Goal: Information Seeking & Learning: Learn about a topic

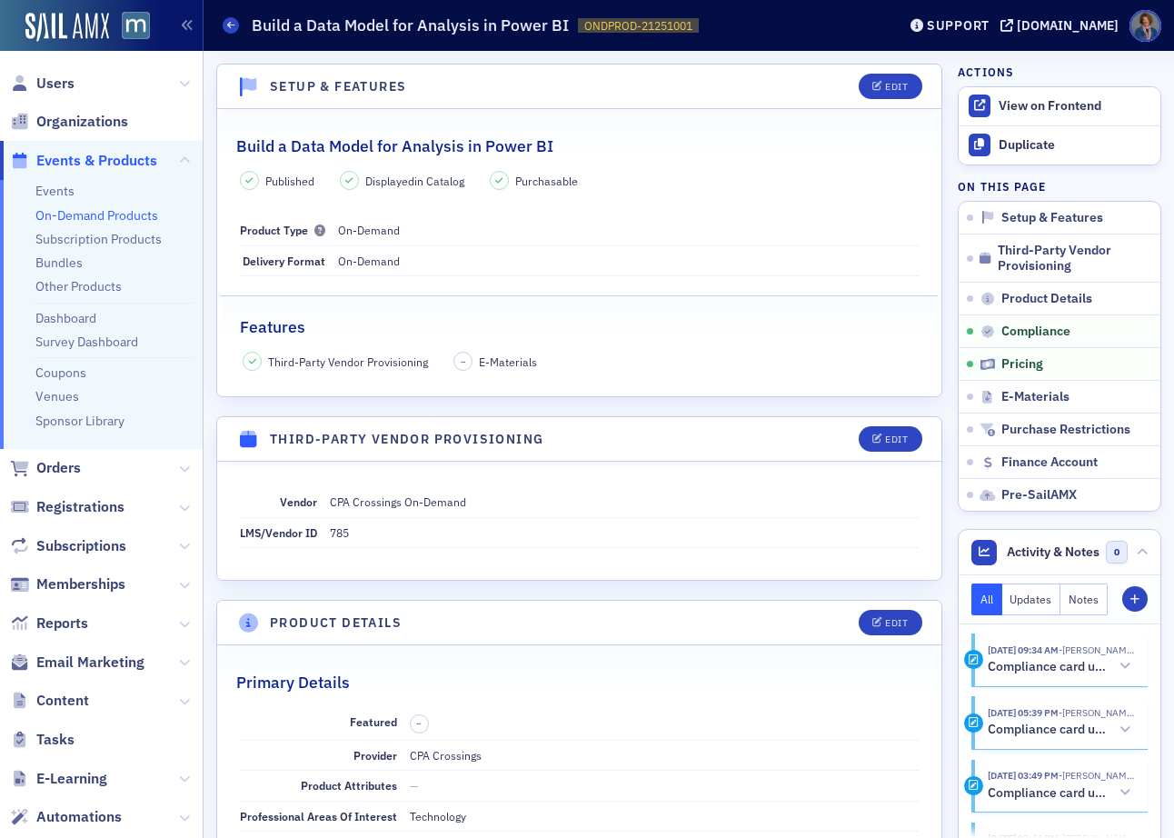
scroll to position [1424, 0]
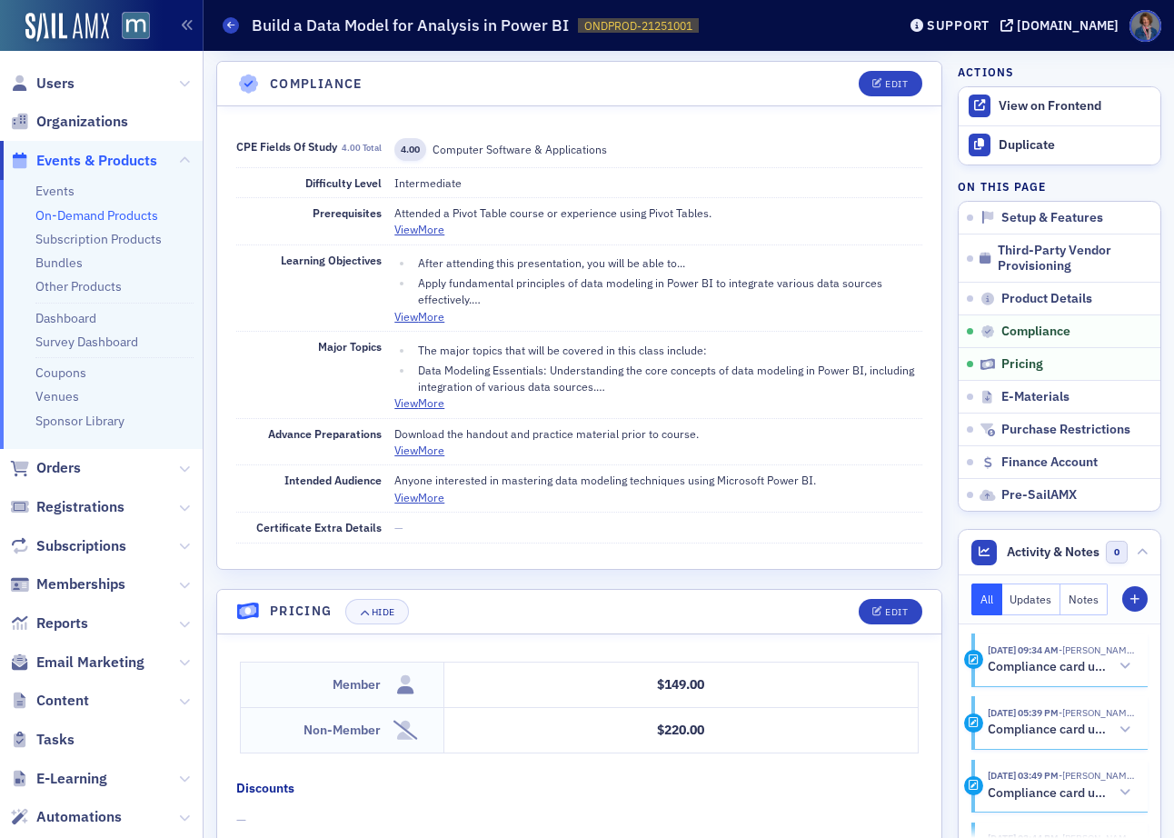
click at [101, 217] on link "On-Demand Products" at bounding box center [96, 215] width 123 height 16
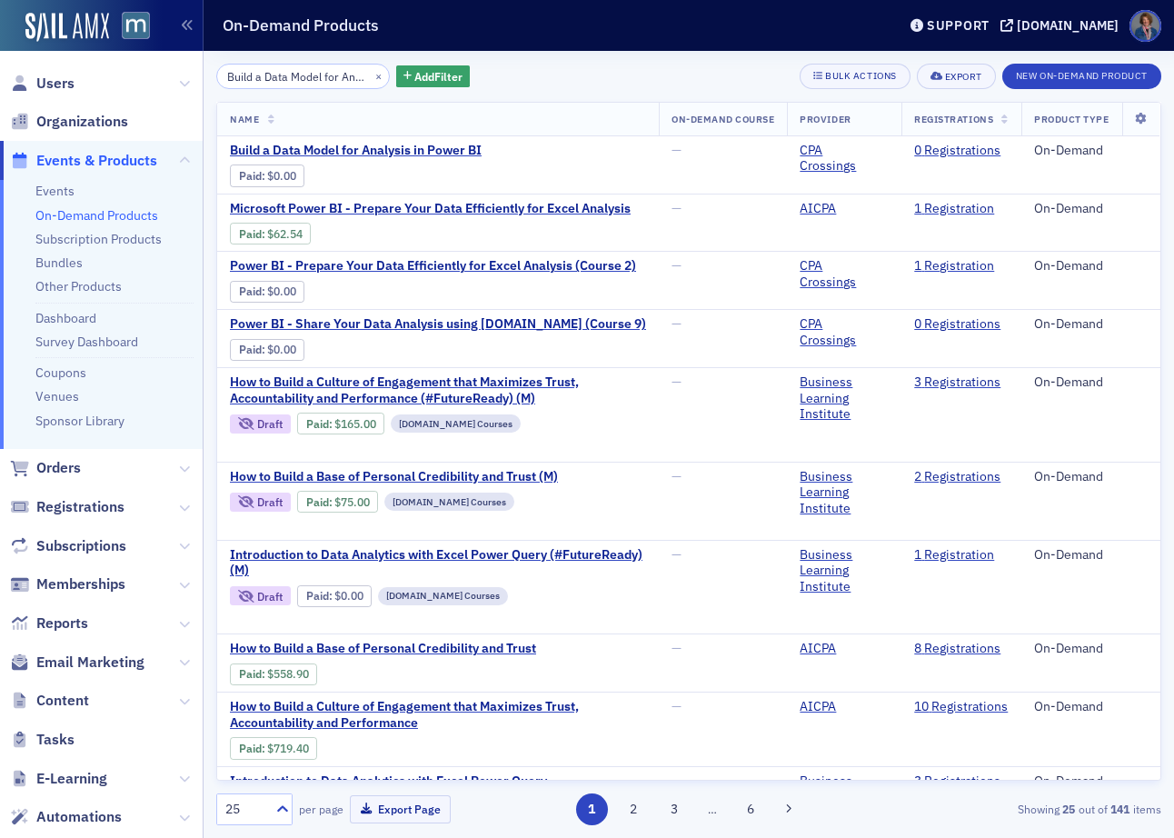
scroll to position [0, 95]
click at [371, 72] on button "×" at bounding box center [379, 75] width 16 height 16
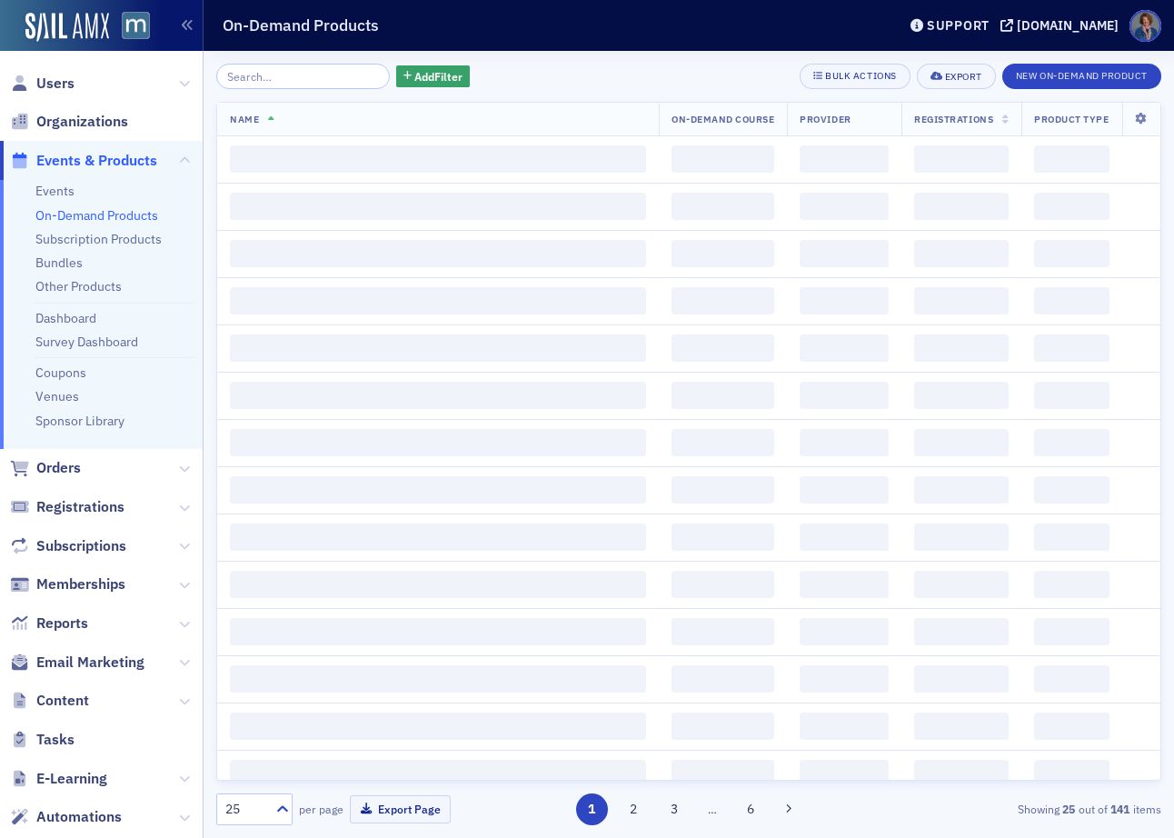
scroll to position [0, 0]
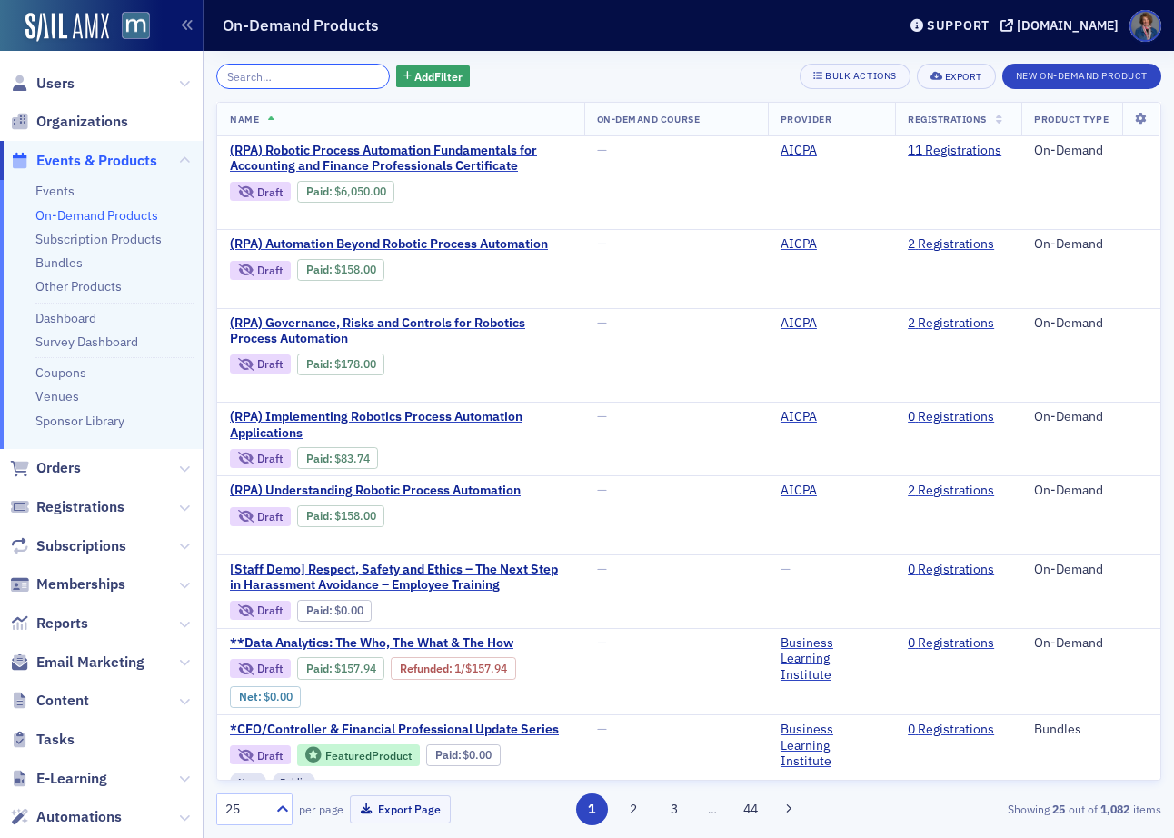
click at [277, 78] on input "search" at bounding box center [303, 76] width 174 height 25
paste input "Beyond the Basics: Financial Ratios You Might Be Overlooking"
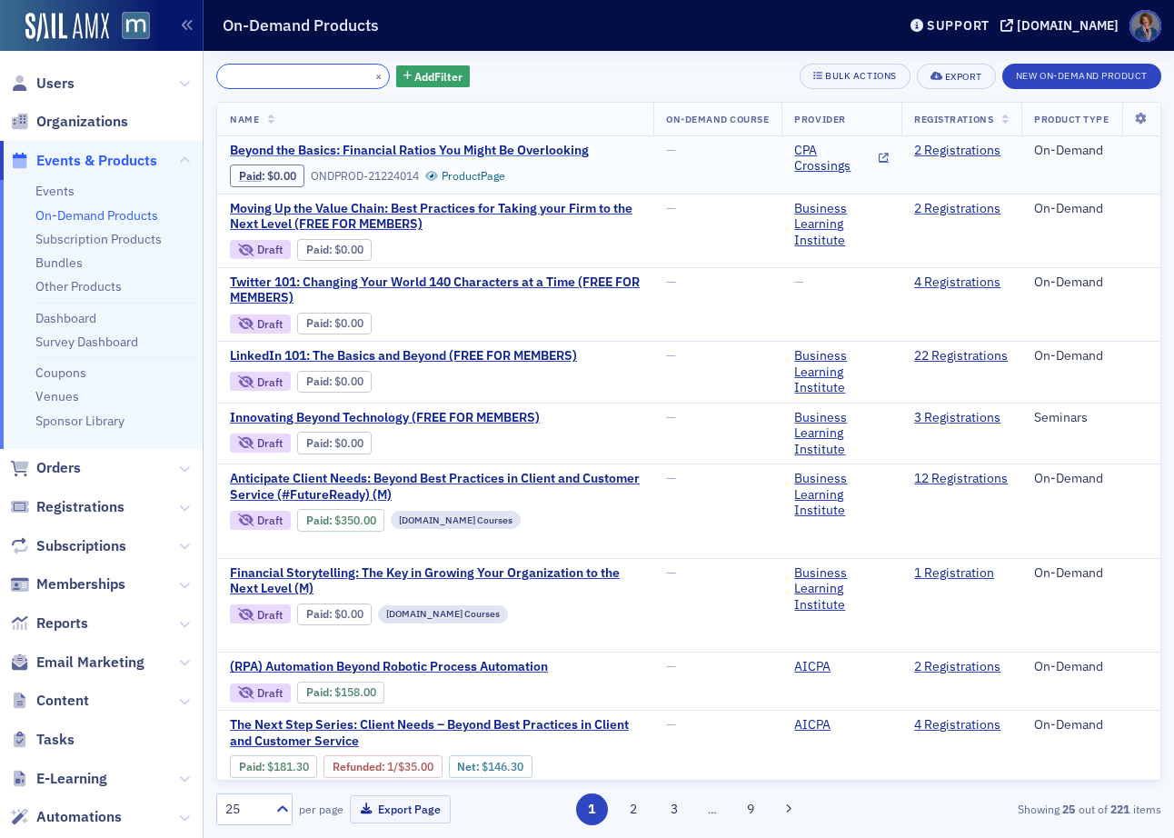
type input "Beyond the Basics: Financial Ratios You Might Be Overlooking"
click at [459, 150] on span "Beyond the Basics: Financial Ratios You Might Be Overlooking" at bounding box center [409, 151] width 359 height 16
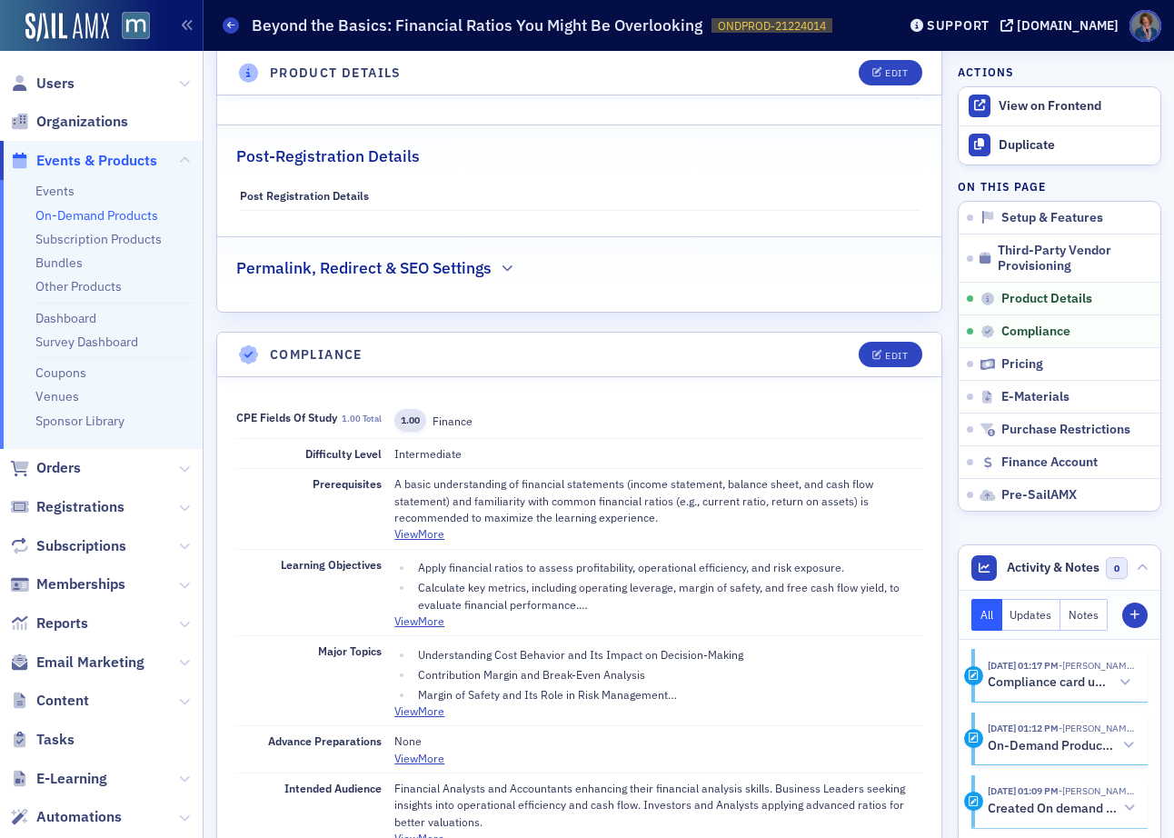
scroll to position [1180, 0]
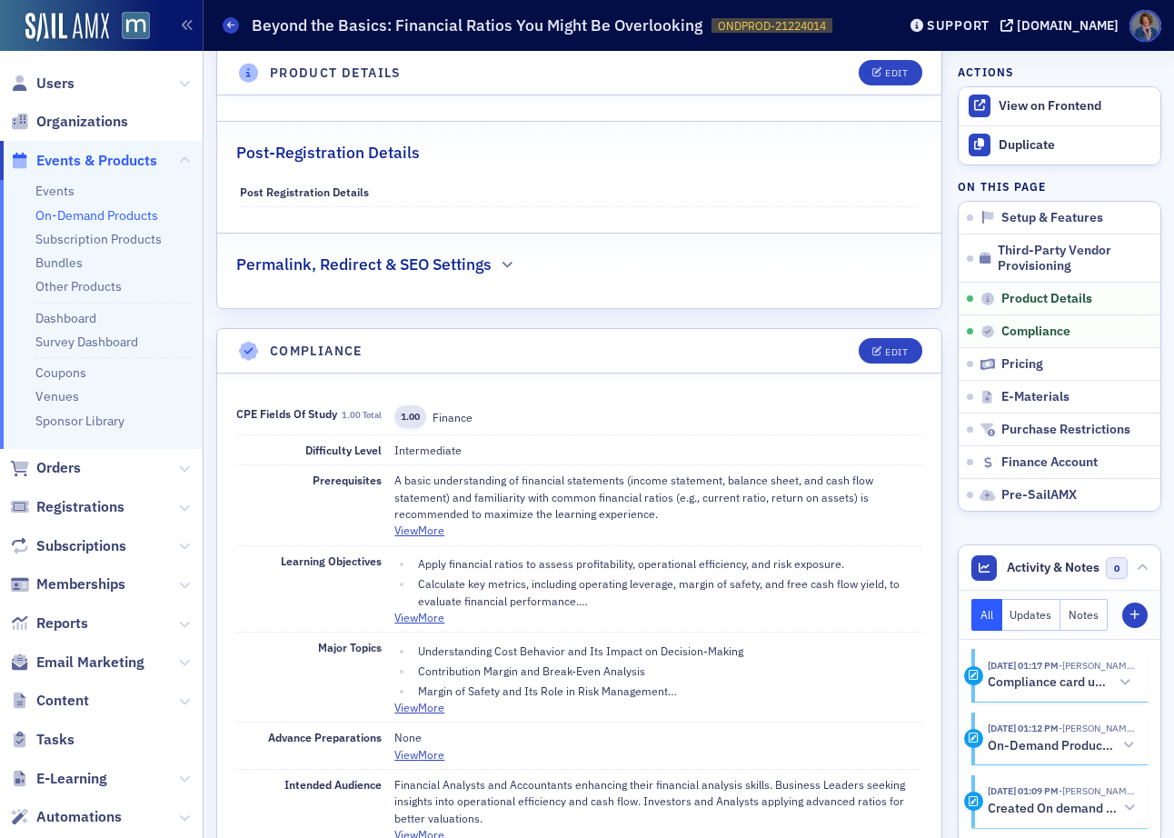
click at [424, 613] on button "View More" at bounding box center [419, 617] width 50 height 16
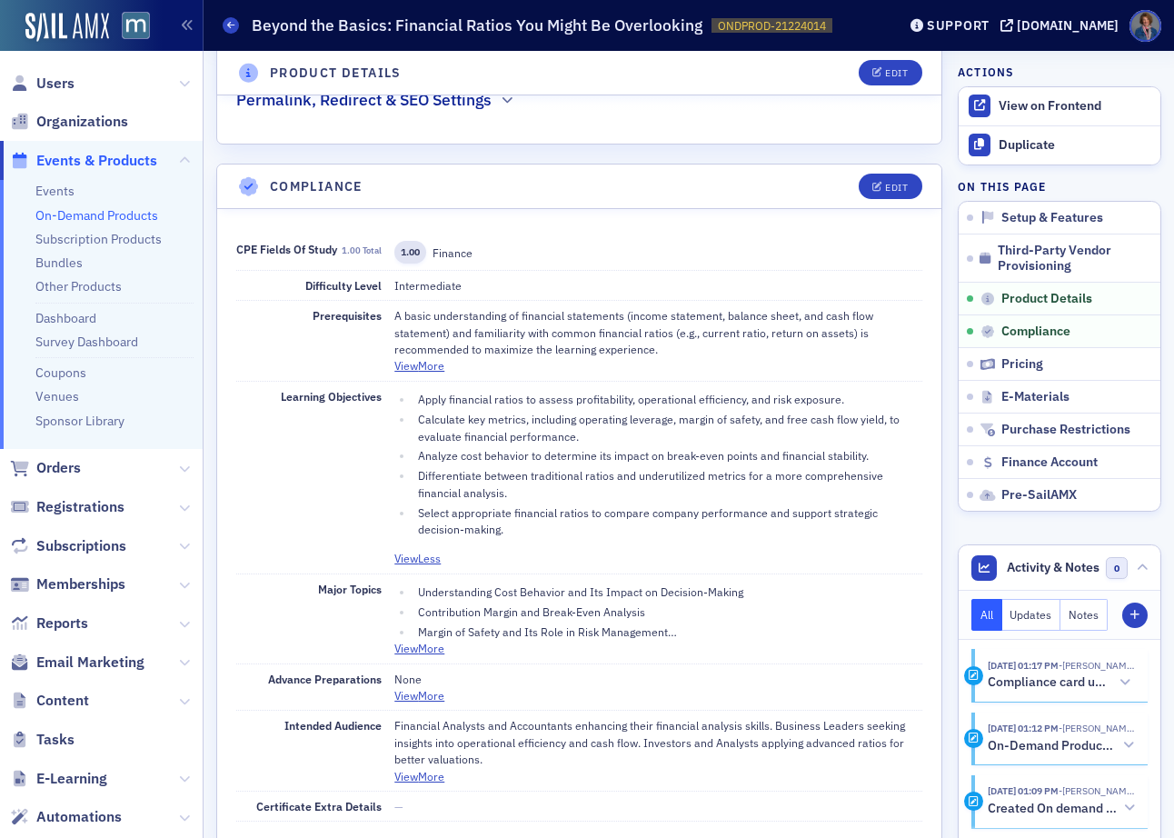
scroll to position [1353, 0]
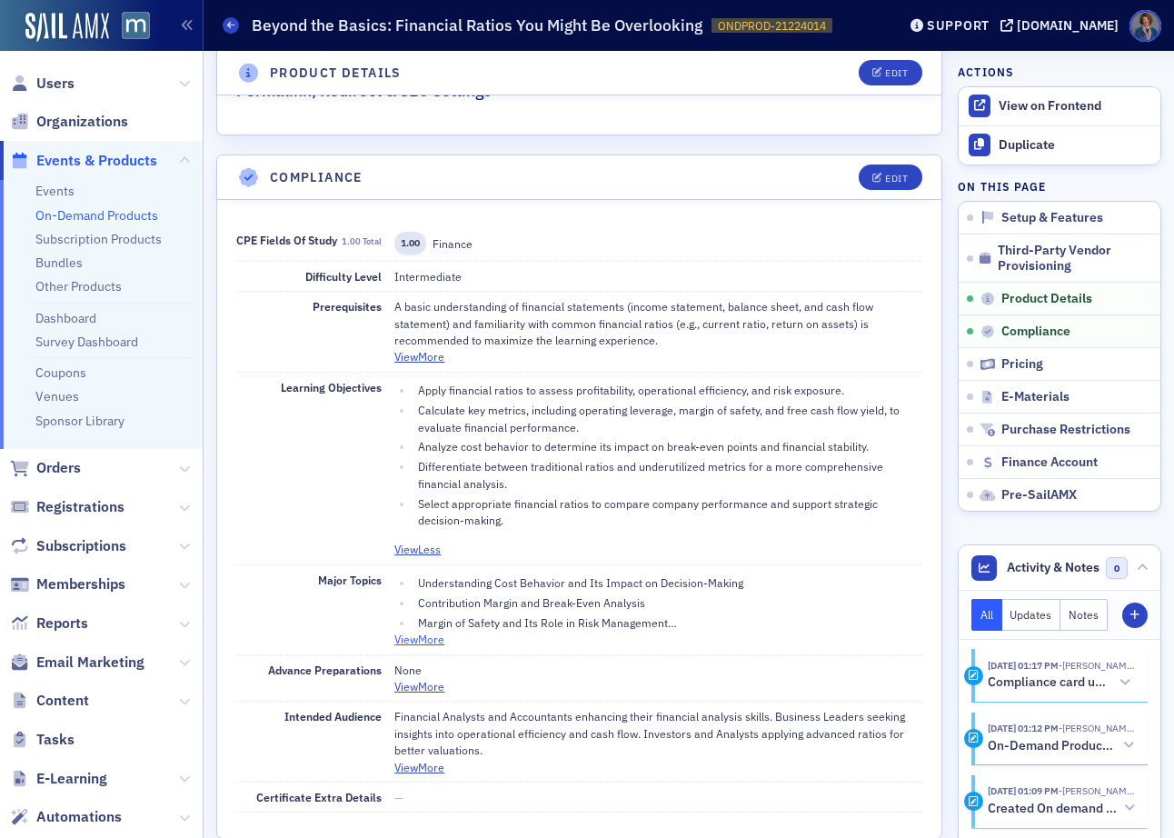
click at [422, 643] on button "View More" at bounding box center [419, 639] width 50 height 16
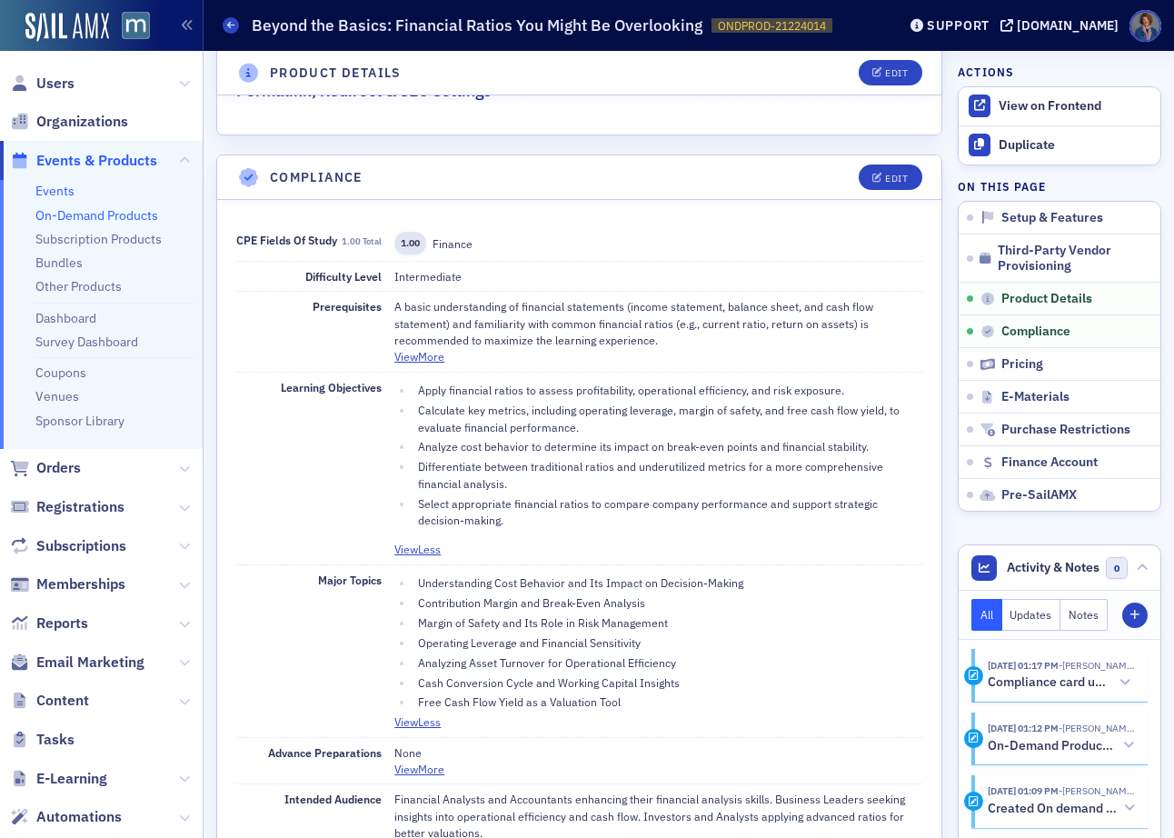
click at [62, 192] on link "Events" at bounding box center [54, 191] width 39 height 16
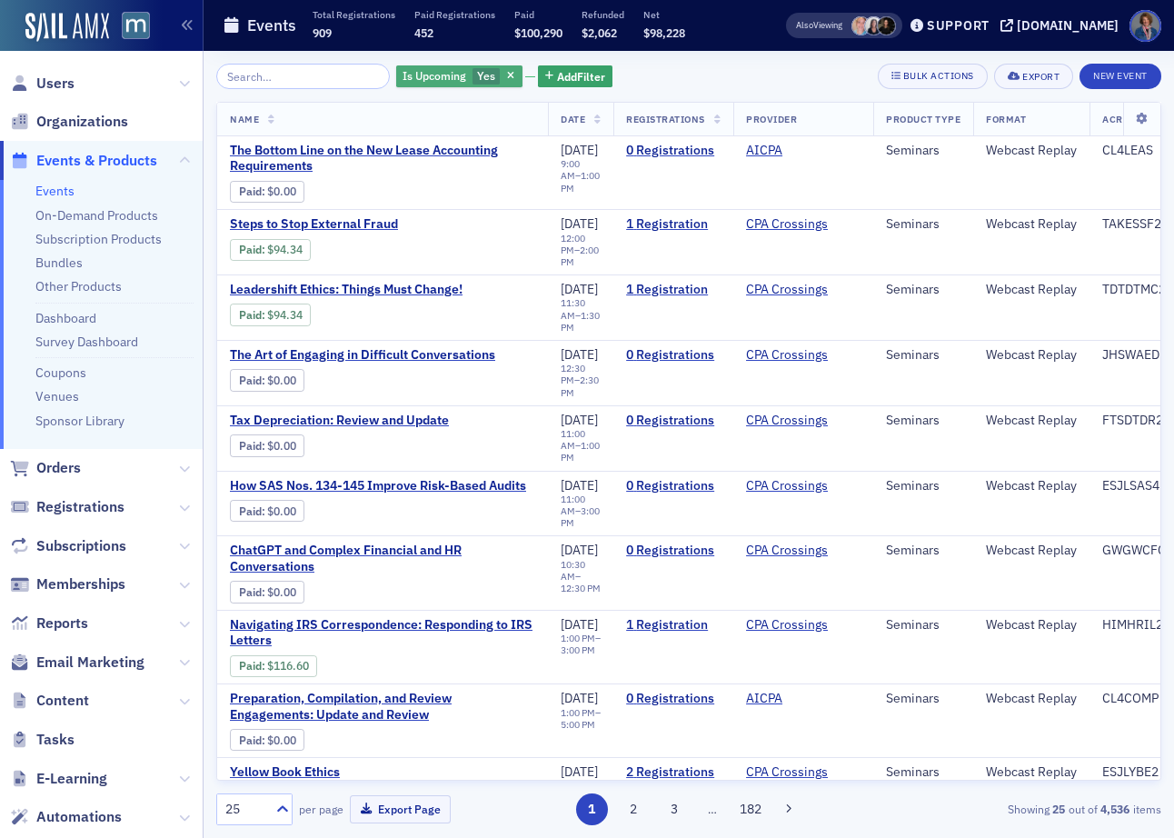
click at [416, 74] on span "Is Upcoming" at bounding box center [435, 75] width 64 height 15
click at [429, 104] on input "No" at bounding box center [429, 111] width 16 height 16
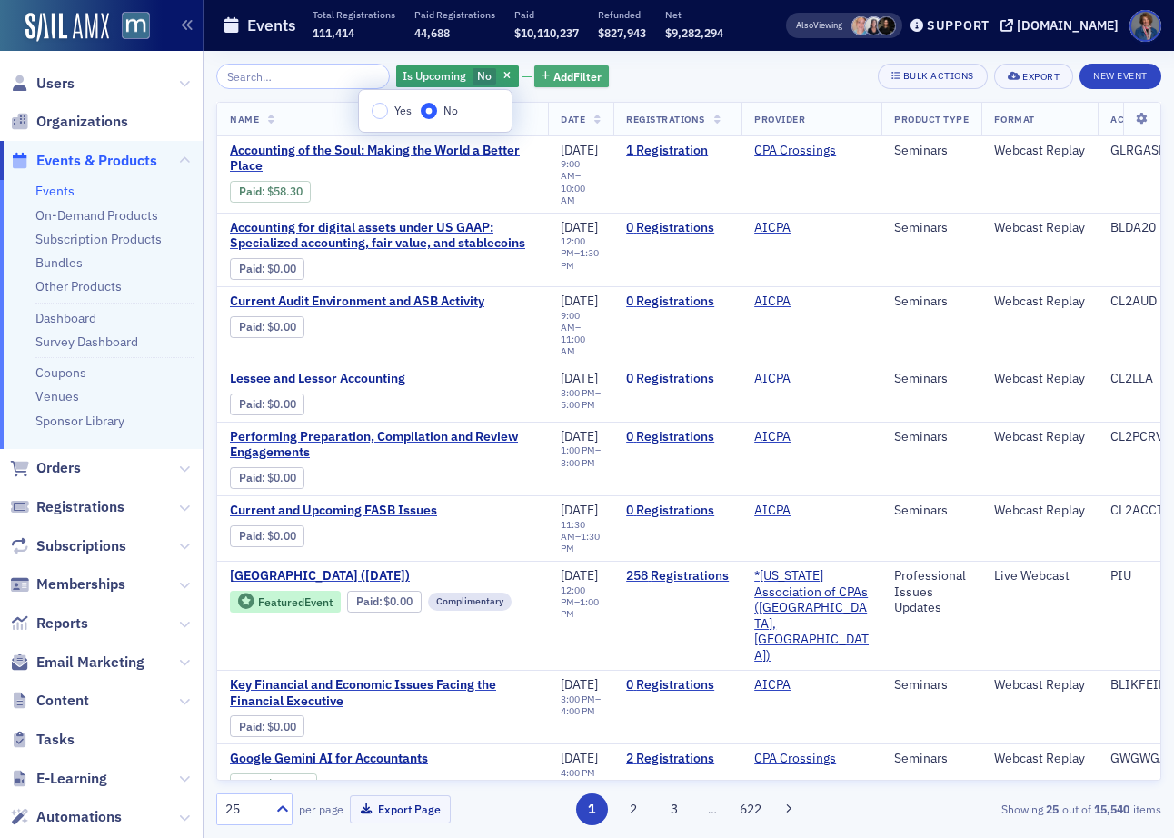
click at [553, 75] on span "Add Filter" at bounding box center [577, 76] width 48 height 16
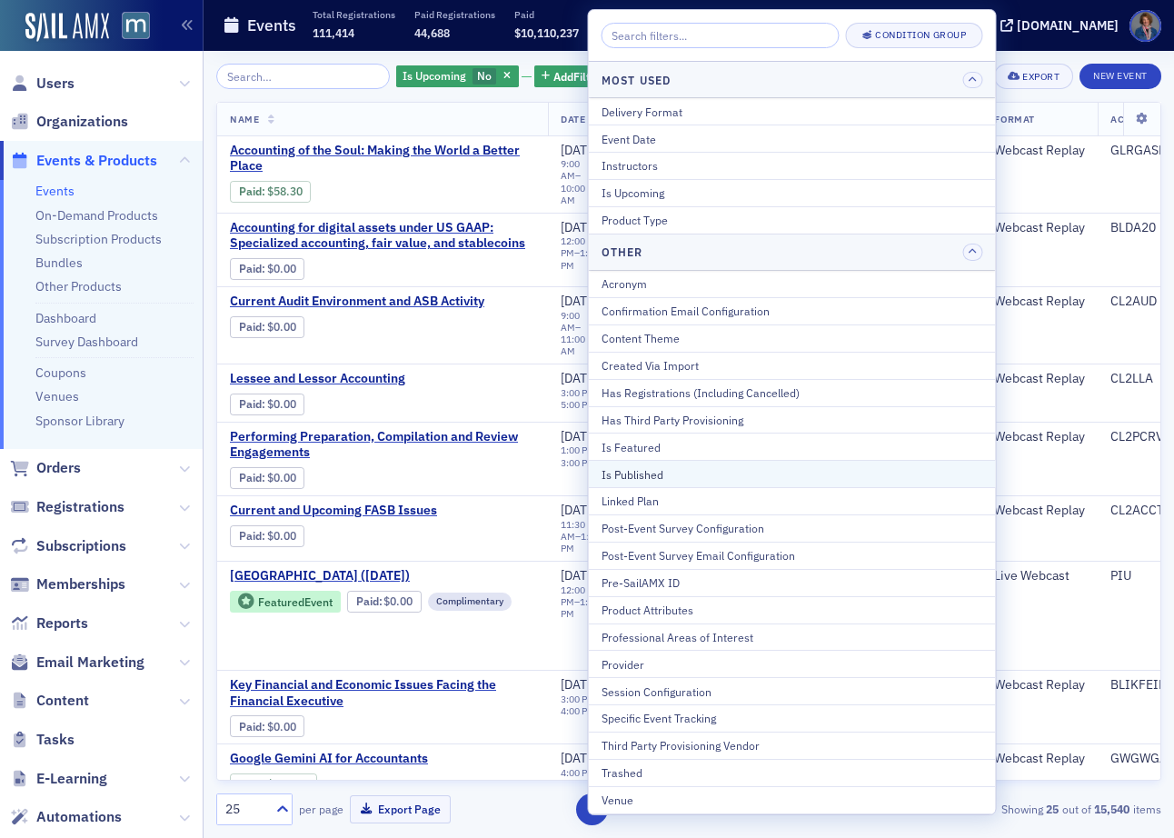
click at [704, 466] on div "Is Published" at bounding box center [793, 474] width 382 height 16
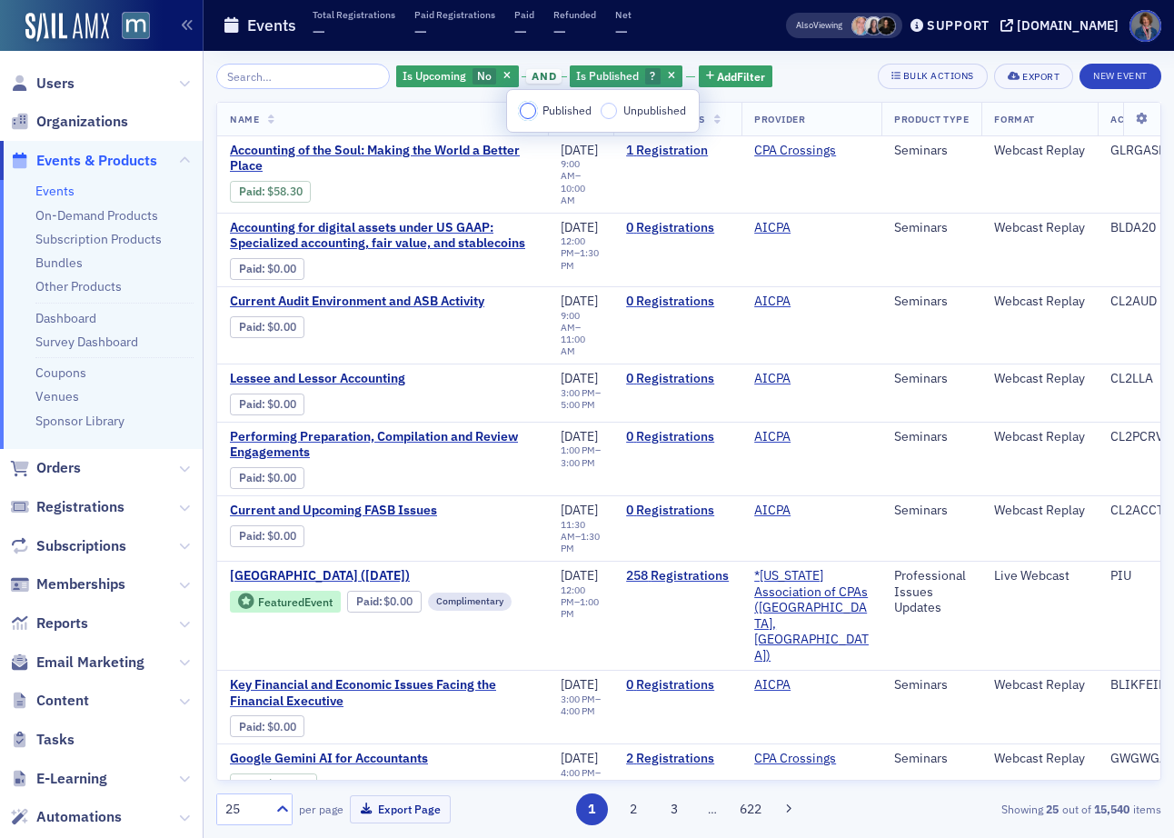
click at [527, 110] on input "Published" at bounding box center [528, 111] width 16 height 16
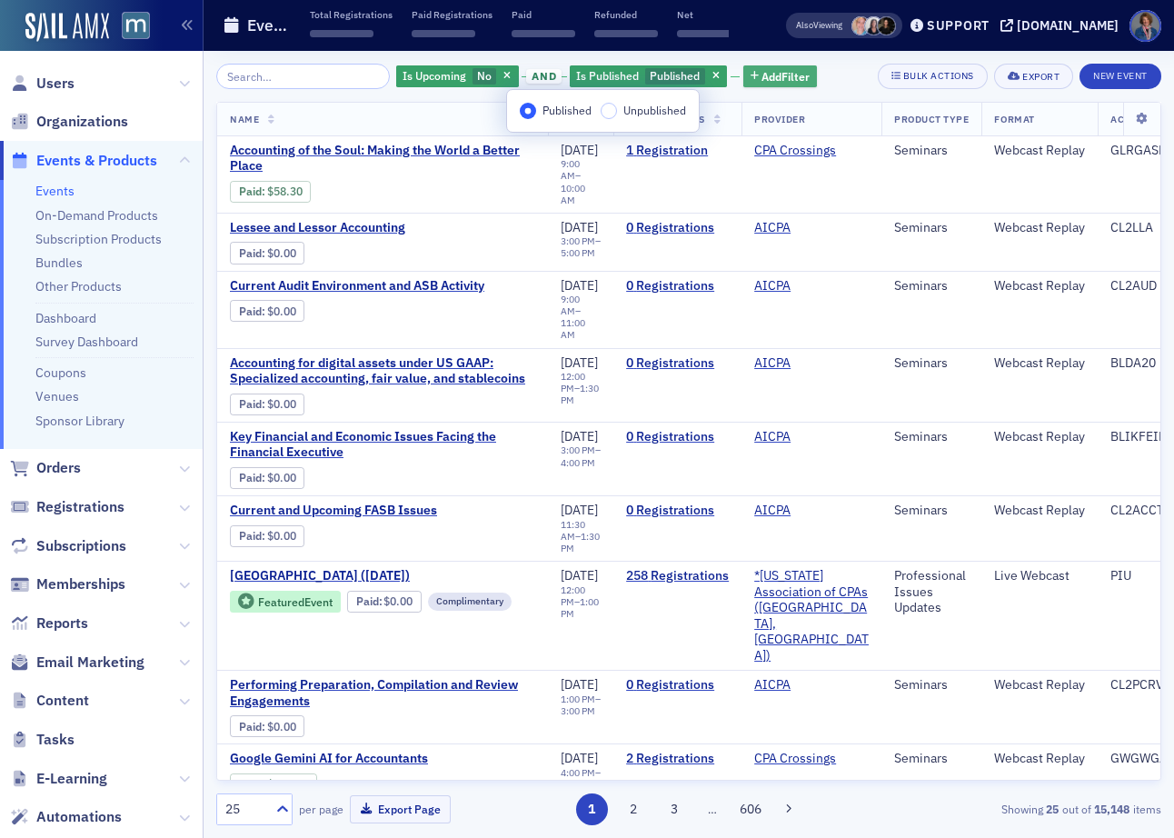
click at [765, 74] on span "Add Filter" at bounding box center [786, 76] width 48 height 16
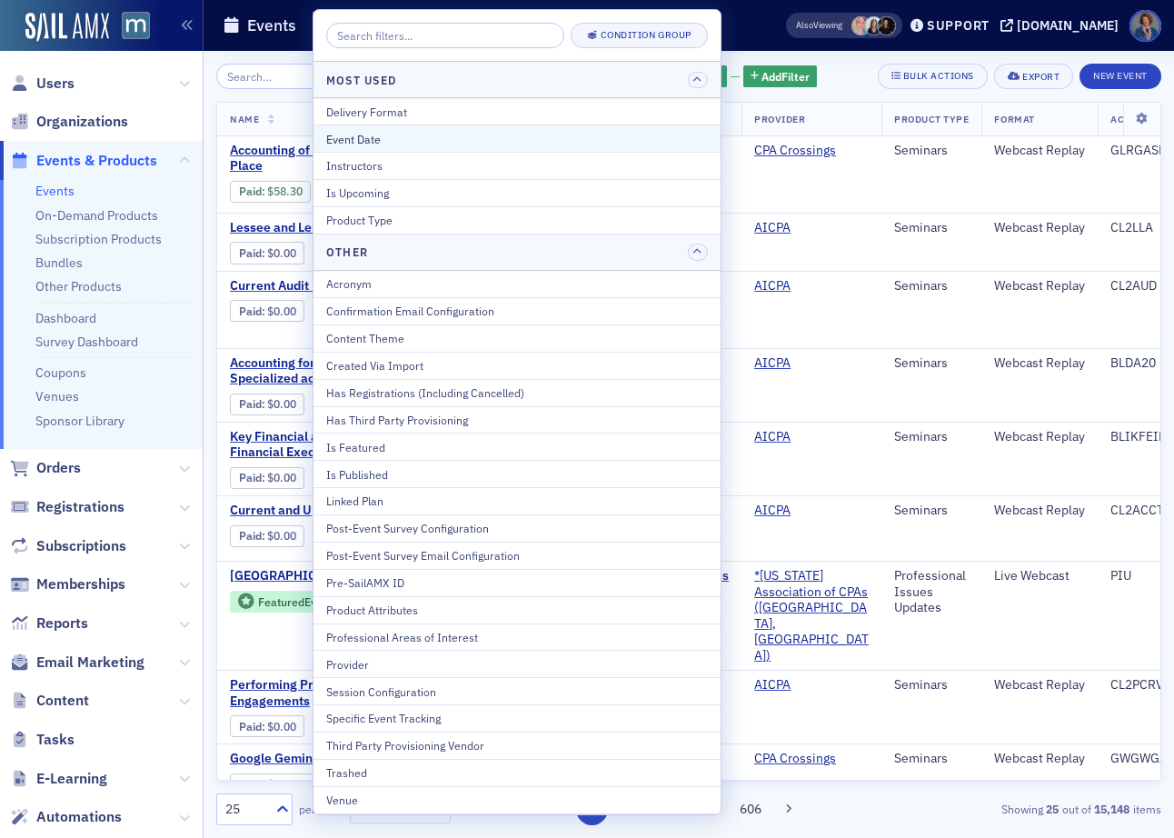
click at [424, 132] on div "Event Date" at bounding box center [517, 139] width 382 height 16
select select "8"
select select "2025"
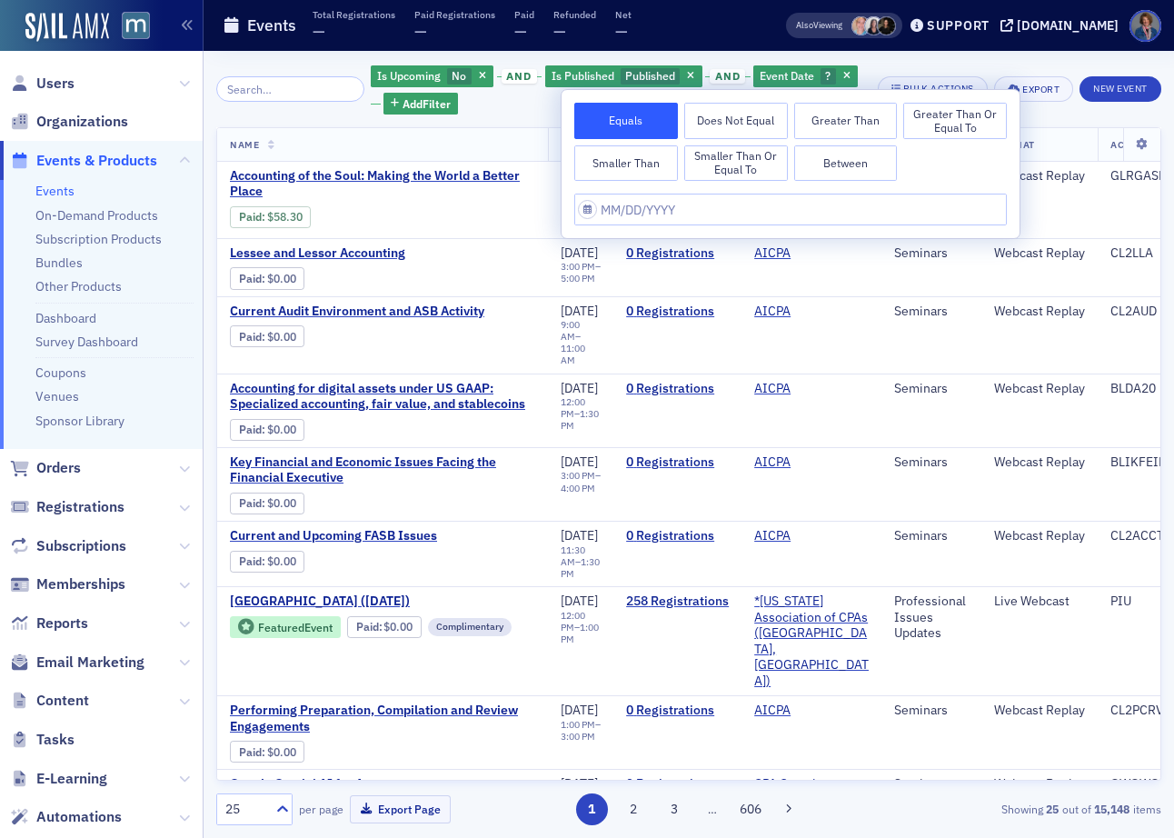
click at [868, 159] on button "Between" at bounding box center [846, 163] width 104 height 36
select select "8"
select select "2025"
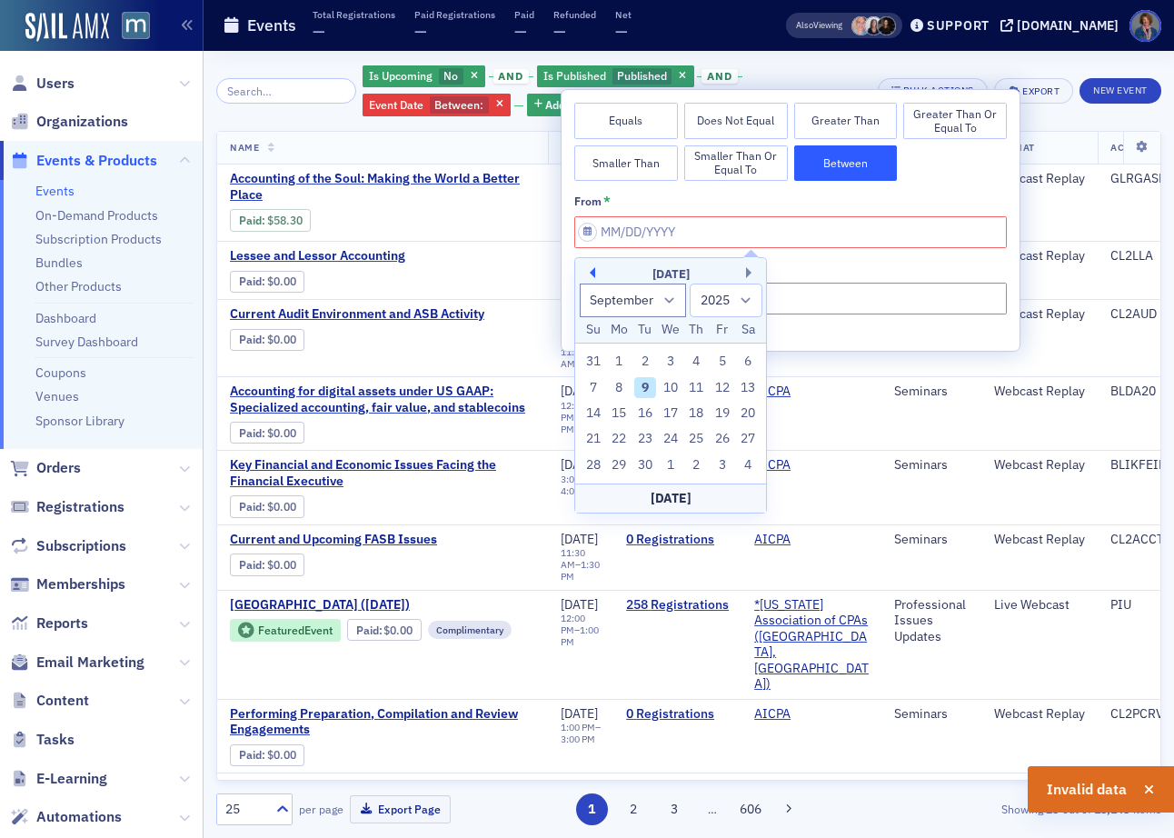
click at [589, 269] on button "Previous Month" at bounding box center [589, 272] width 11 height 11
select select "7"
click at [723, 360] on div "1" at bounding box center [723, 362] width 22 height 22
type input "[DATE]"
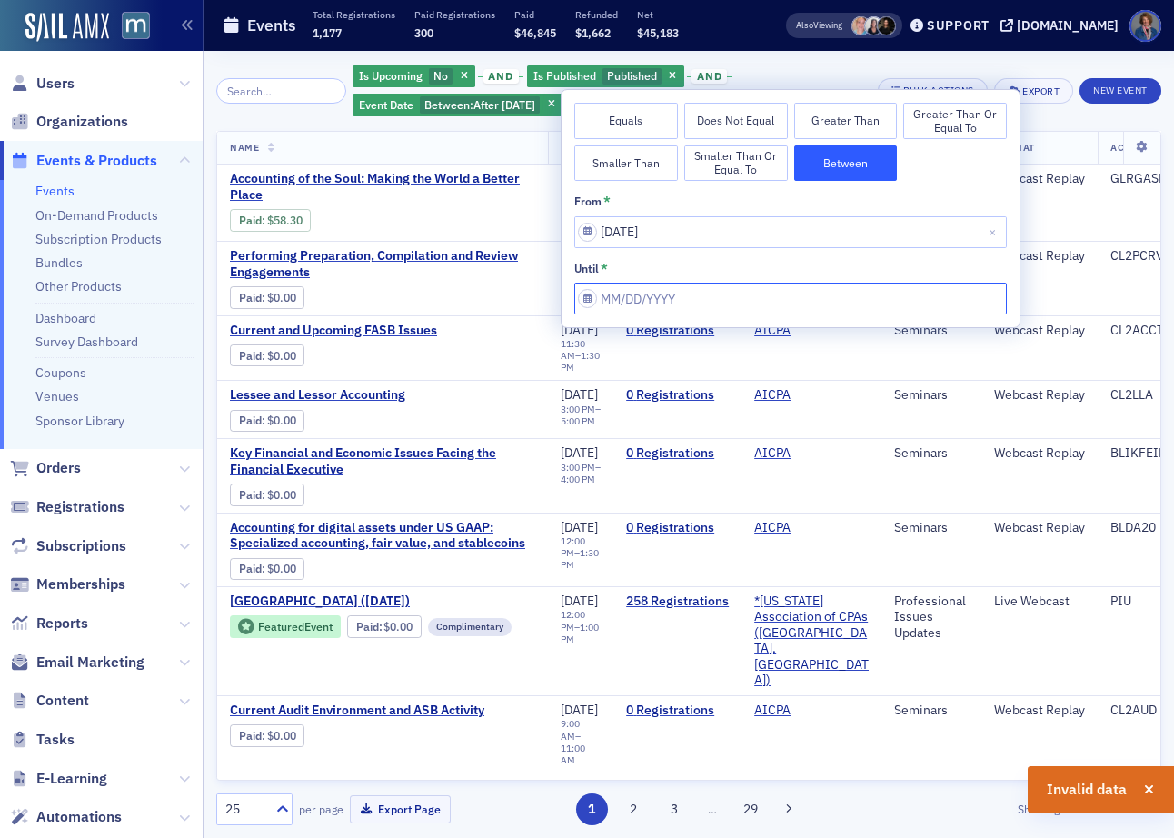
select select "8"
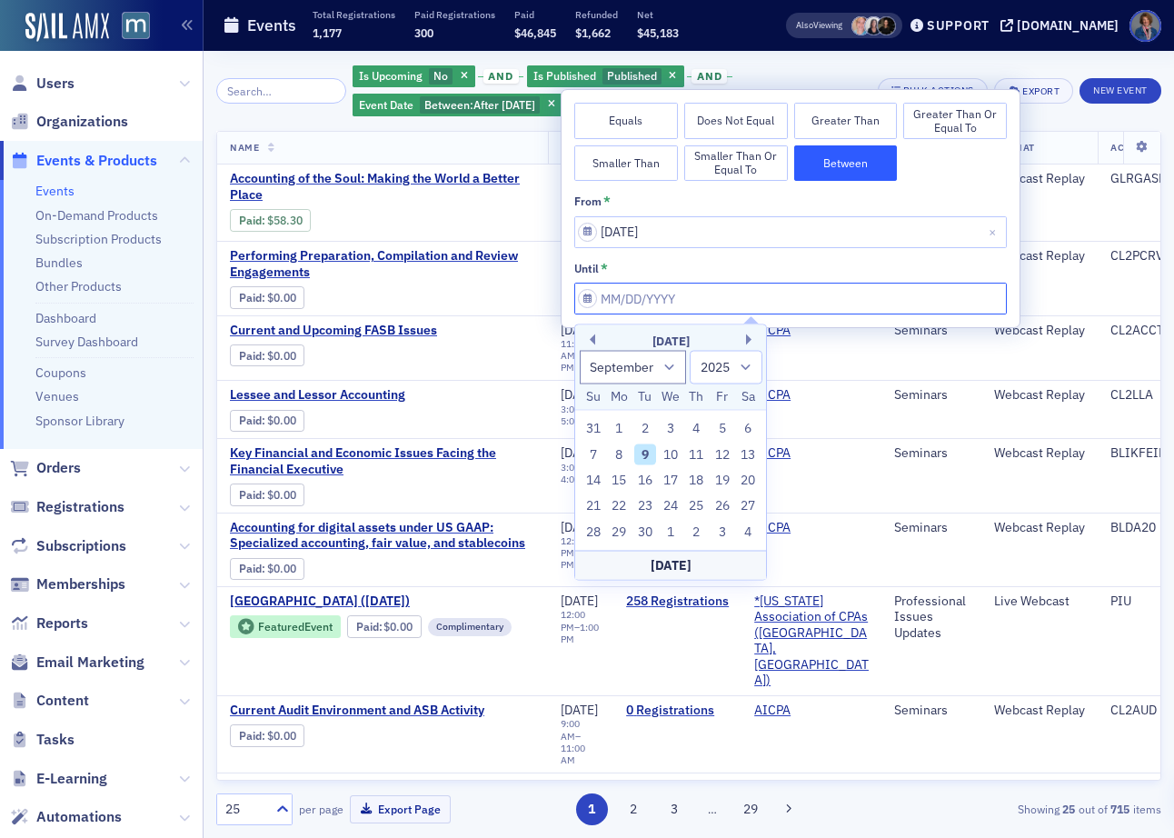
click at [700, 294] on input "from *" at bounding box center [790, 299] width 433 height 32
click at [594, 426] on div "31" at bounding box center [594, 429] width 22 height 22
type input "[DATE]"
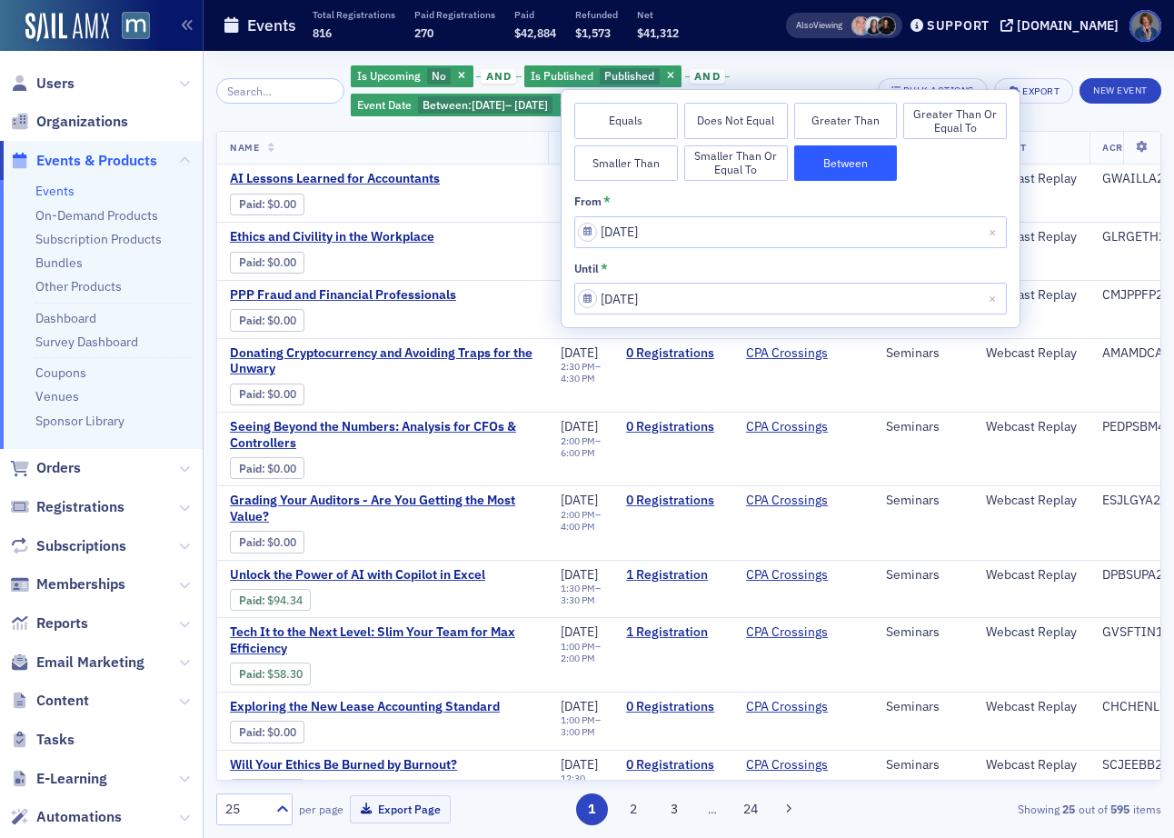
click at [765, 64] on div "Is Upcoming No and Is Published Published and Event Date Between : [DATE] – [DA…" at bounding box center [608, 91] width 514 height 55
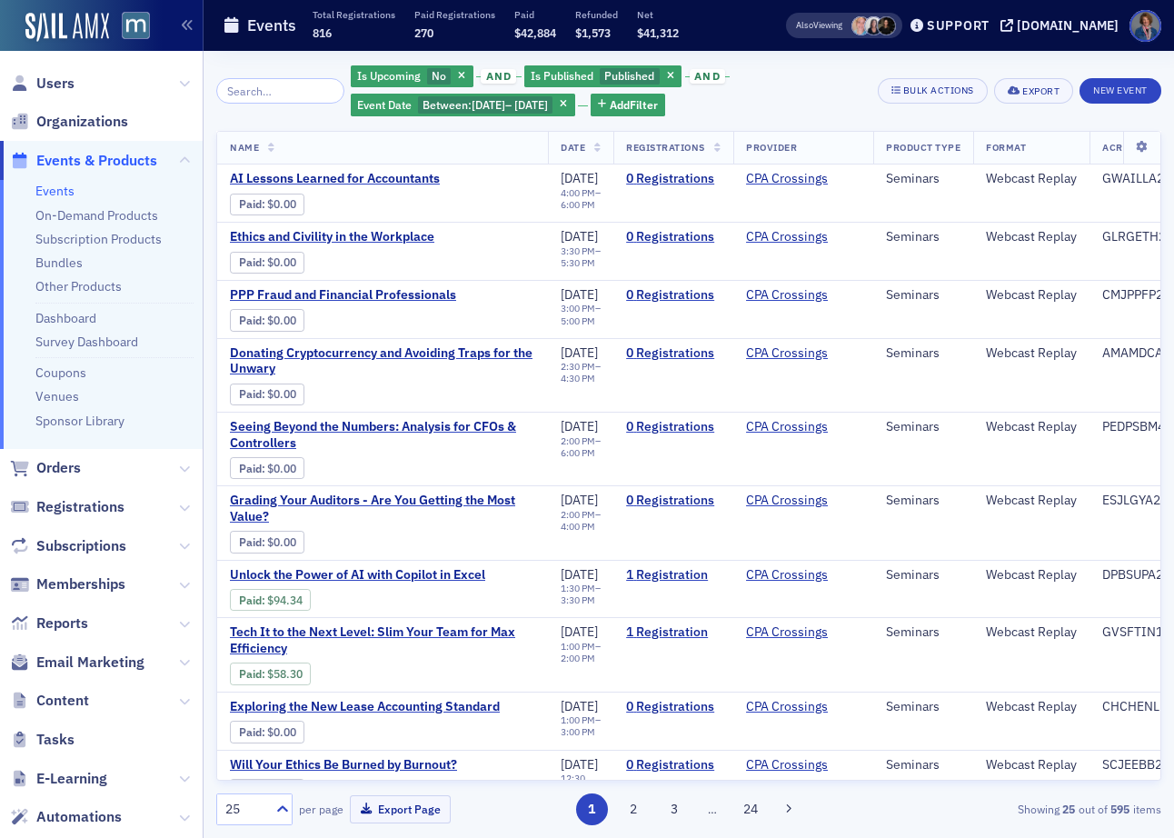
drag, startPoint x: 654, startPoint y: 100, endPoint x: 659, endPoint y: 119, distance: 19.6
click at [655, 101] on span "Add Filter" at bounding box center [634, 104] width 48 height 16
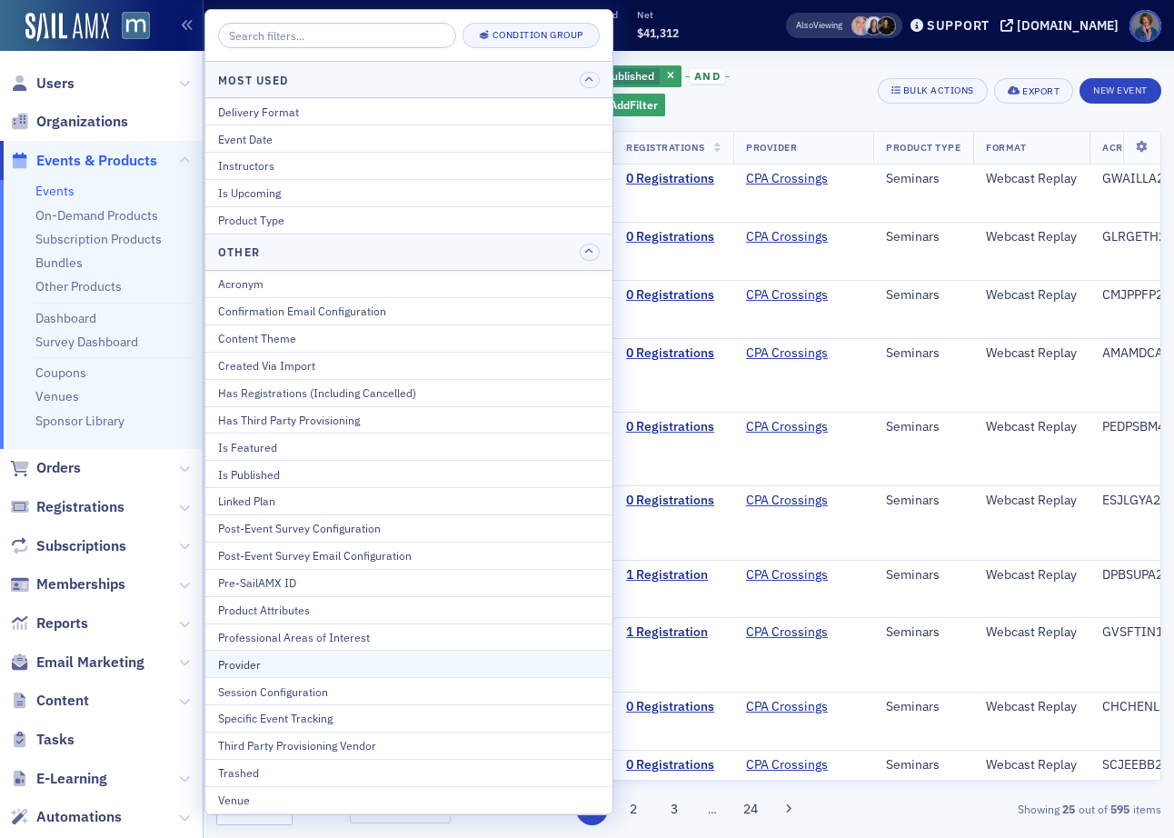
click at [299, 665] on div "Provider" at bounding box center [409, 664] width 382 height 16
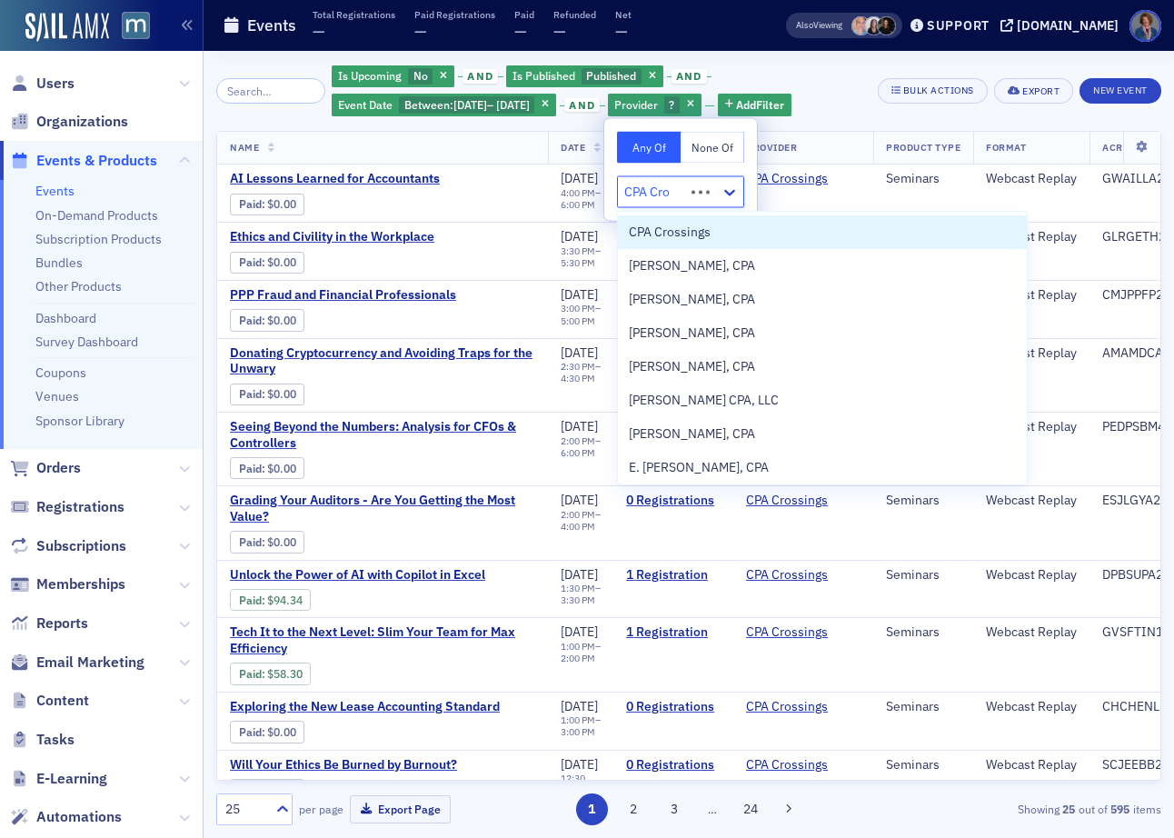
type input "CPA Cros"
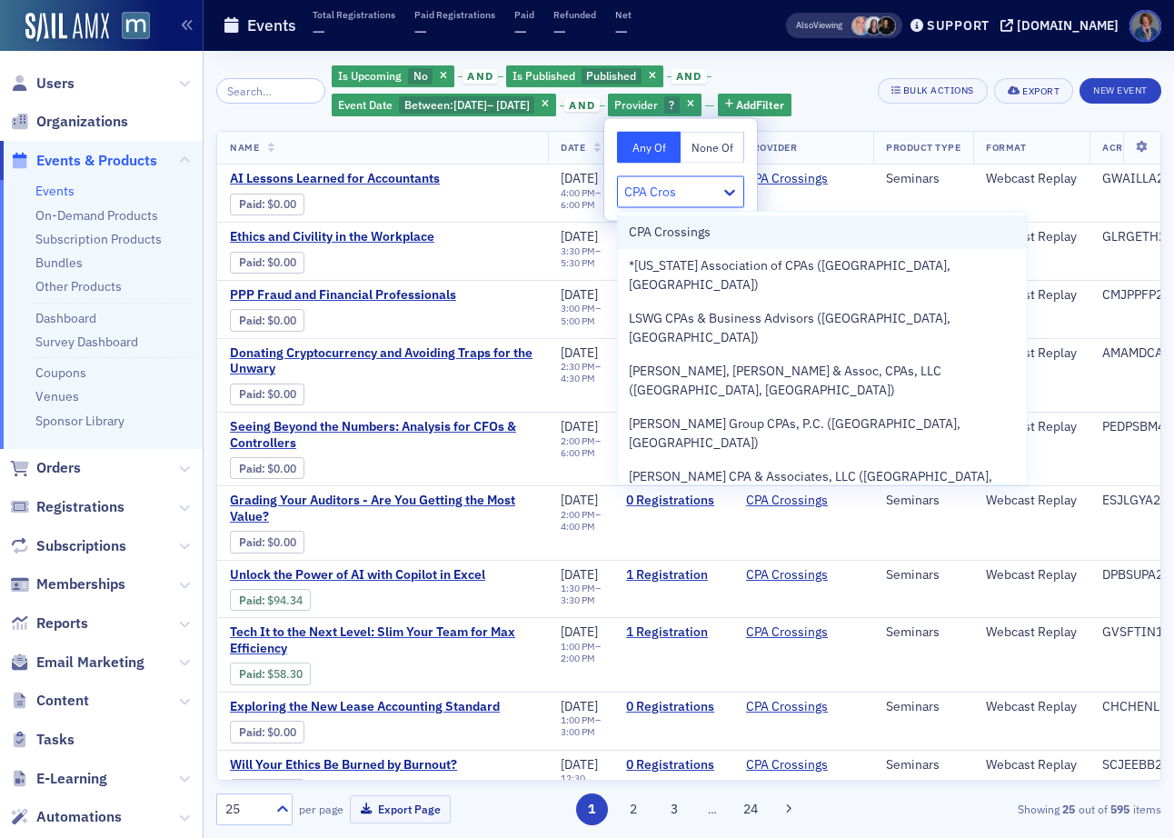
click at [795, 229] on div "CPA Crossings" at bounding box center [822, 232] width 387 height 19
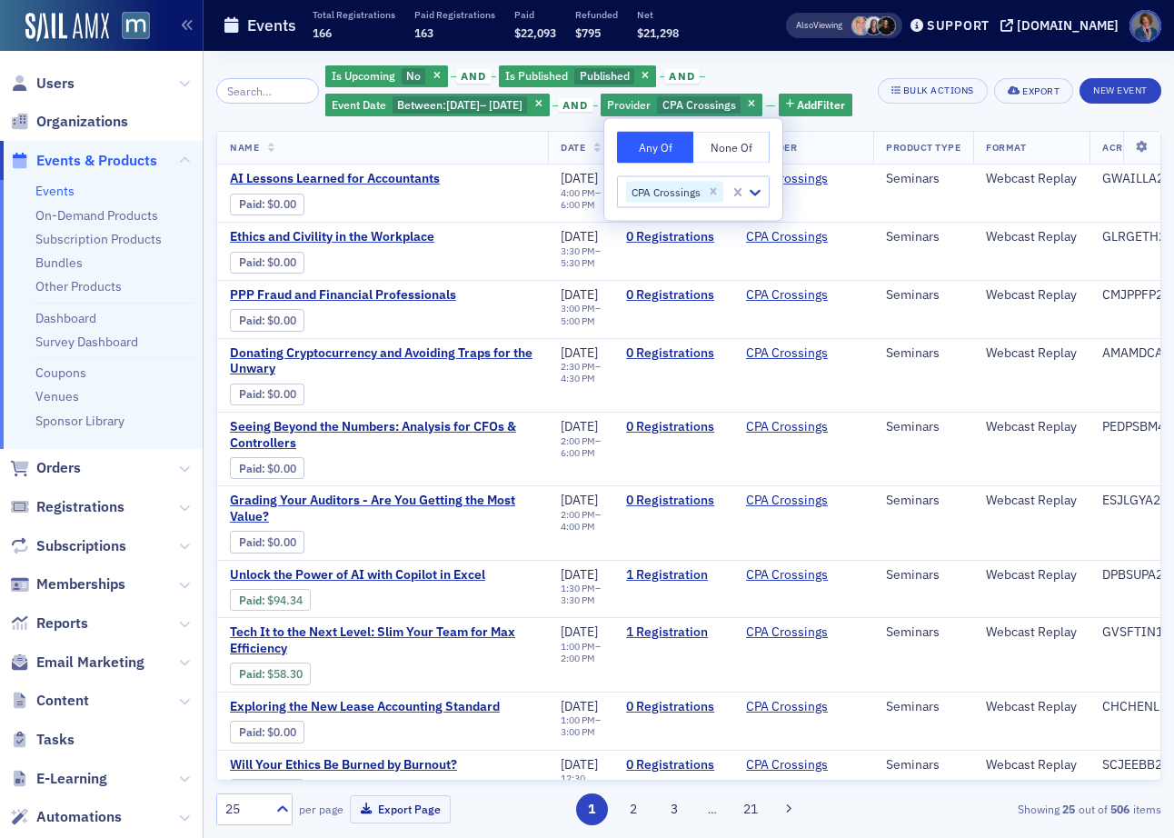
click at [833, 67] on div "Is Upcoming No and Is Published Published and Event Date Between : [DATE] – [DA…" at bounding box center [595, 91] width 540 height 55
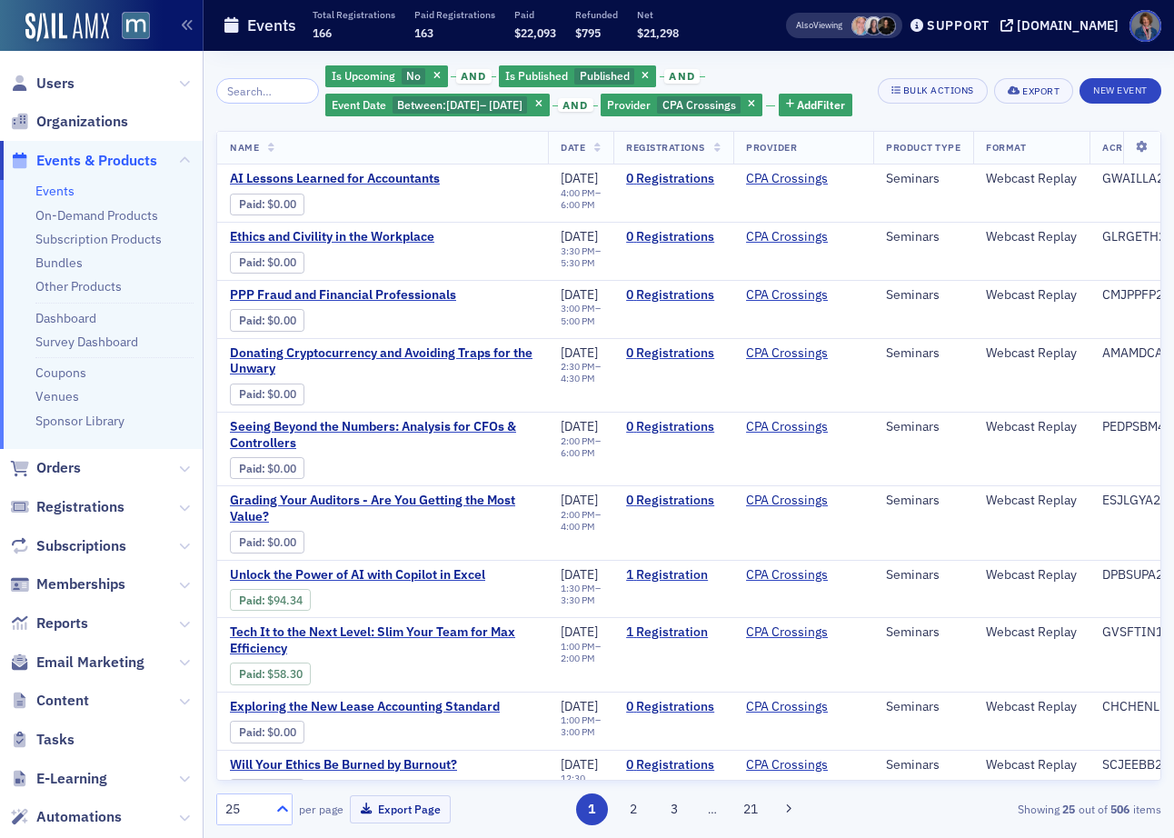
click at [283, 811] on icon at bounding box center [283, 809] width 18 height 18
click at [246, 733] on span "250" at bounding box center [239, 731] width 22 height 19
click at [595, 154] on icon at bounding box center [597, 149] width 7 height 10
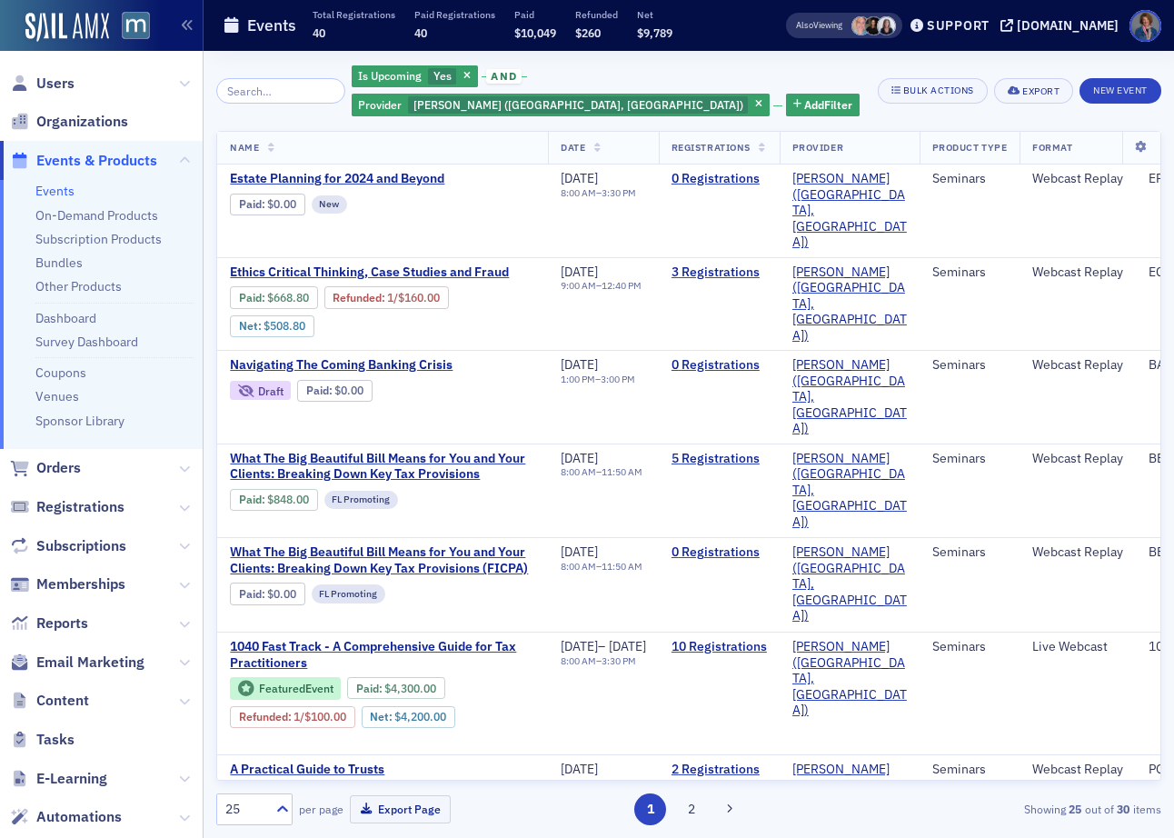
scroll to position [160, 0]
